Goal: Find contact information: Find contact information

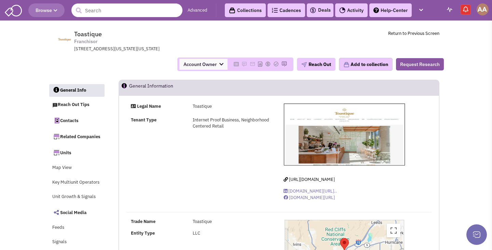
select select
click at [128, 10] on input "text" at bounding box center [126, 10] width 111 height 14
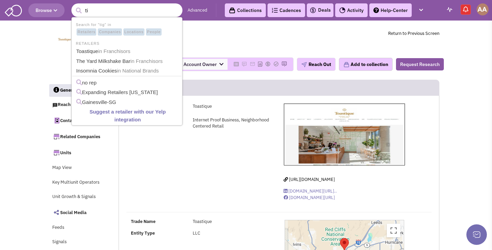
type input "t"
type input "Tiger Sugar"
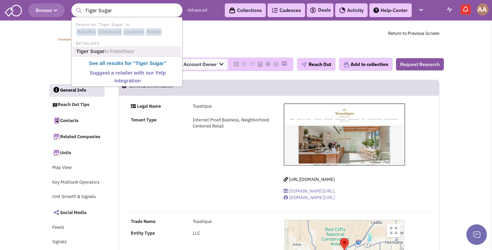
click at [128, 54] on span "in Franchisor" at bounding box center [119, 51] width 30 height 6
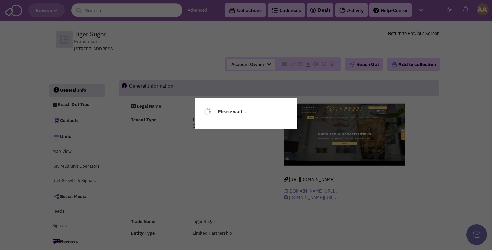
select select
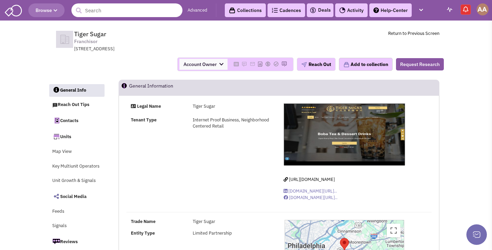
click at [135, 12] on input "text" at bounding box center [126, 10] width 111 height 14
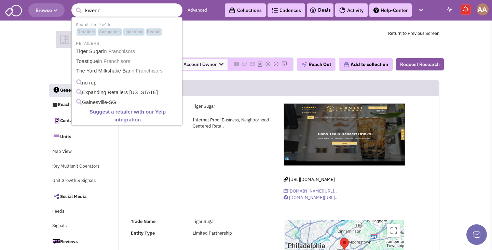
type input "kwench"
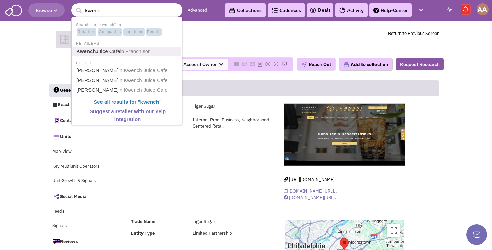
click at [130, 48] on link "Kwench Juice Cafe in [GEOGRAPHIC_DATA]" at bounding box center [127, 51] width 107 height 9
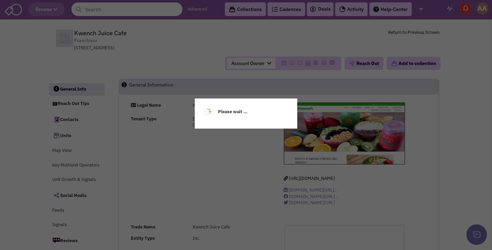
select select
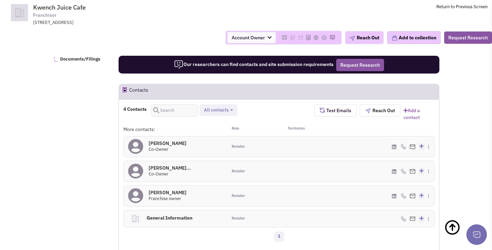
scroll to position [412, 0]
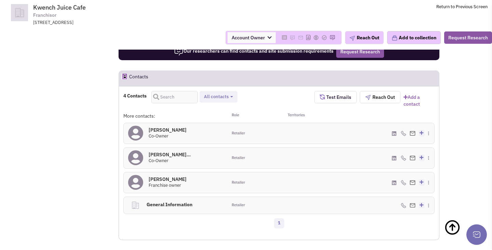
click at [162, 127] on div "Mr. Luciano Depina 0 Co-Owner" at bounding box center [175, 133] width 103 height 20
click at [163, 131] on h4 "Mr. Luciano Depina 0" at bounding box center [167, 130] width 38 height 6
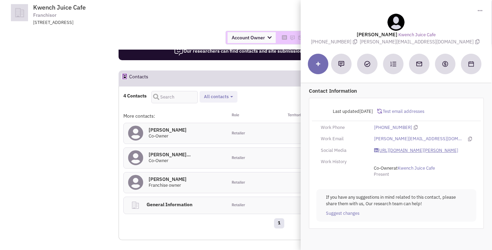
click at [399, 149] on link "https://www.linkedin.com/in/luciano-depina-cbo-cfpe-59b41a53/" at bounding box center [416, 150] width 84 height 6
drag, startPoint x: 380, startPoint y: 42, endPoint x: 445, endPoint y: 42, distance: 65.2
click at [445, 42] on span "luciano@kwenchjuicecafe.com" at bounding box center [419, 42] width 121 height 6
copy span "luciano@kwenchjuicecafe.com"
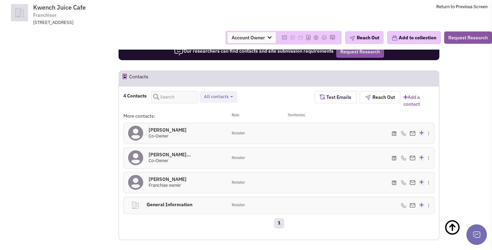
click at [169, 154] on h4 "Christopher Partlo... 0" at bounding box center [169, 154] width 42 height 6
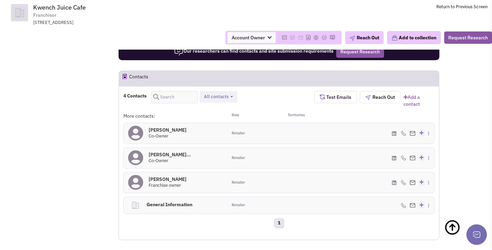
click at [159, 179] on h4 "Chris Gregoris 0" at bounding box center [167, 179] width 38 height 6
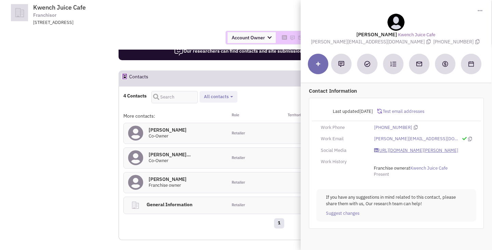
click at [387, 149] on link "https://www.linkedin.com/in/chris-gregoris-249b471a7/" at bounding box center [416, 150] width 84 height 6
click at [158, 28] on div "Account Owner Account Owner Abe Arteaga Armando Delgado Cody Johnson Erik K. Fu…" at bounding box center [246, 38] width 500 height 24
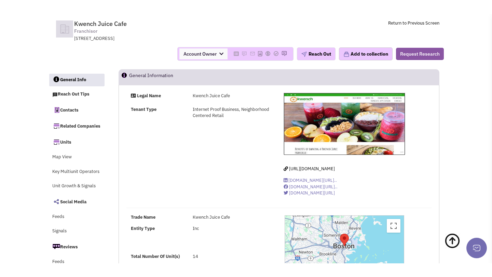
scroll to position [0, 0]
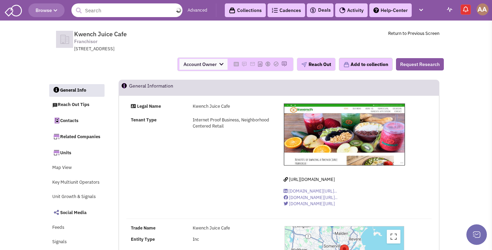
click at [106, 16] on input "text" at bounding box center [126, 10] width 111 height 14
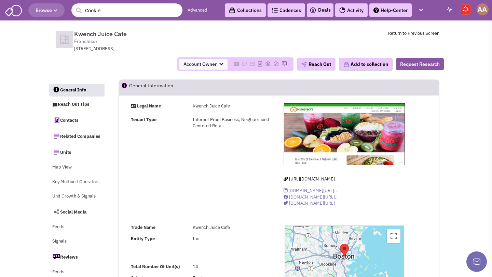
click at [115, 10] on input "Cookie" at bounding box center [126, 10] width 111 height 14
type input "C"
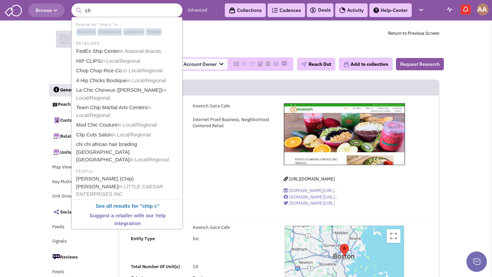
type input "c"
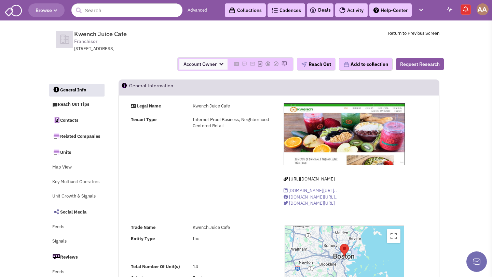
click at [45, 65] on div "Account Owner Account Owner Abe Arteaga Armando Delgado Cody Johnson Erik K. Fu…" at bounding box center [246, 64] width 404 height 14
